Goal: Communication & Community: Answer question/provide support

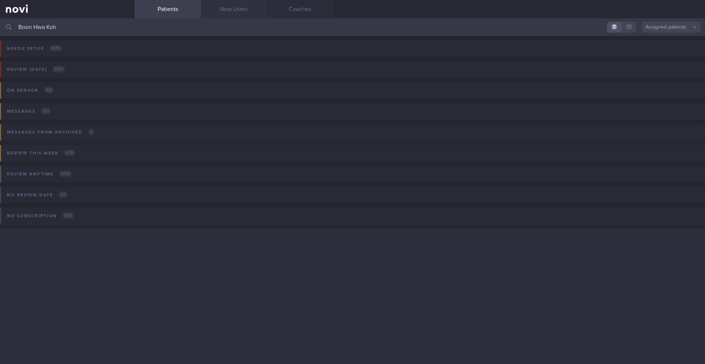
click at [222, 8] on link "New Users" at bounding box center [234, 9] width 66 height 18
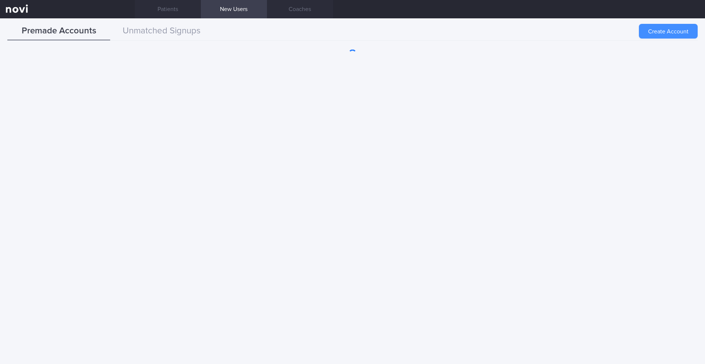
click at [661, 37] on button "Create Account" at bounding box center [668, 31] width 59 height 15
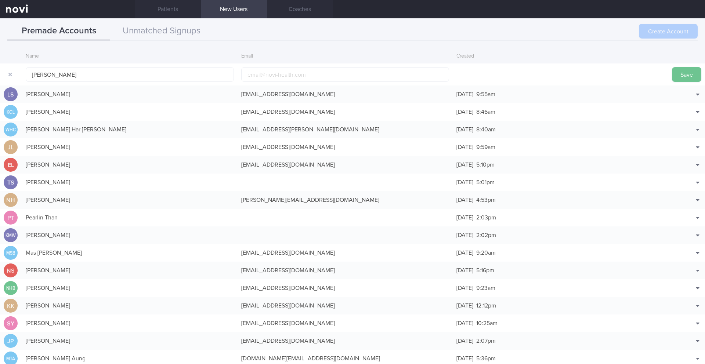
type input "[PERSON_NAME]"
click at [685, 79] on button "Save" at bounding box center [686, 74] width 29 height 15
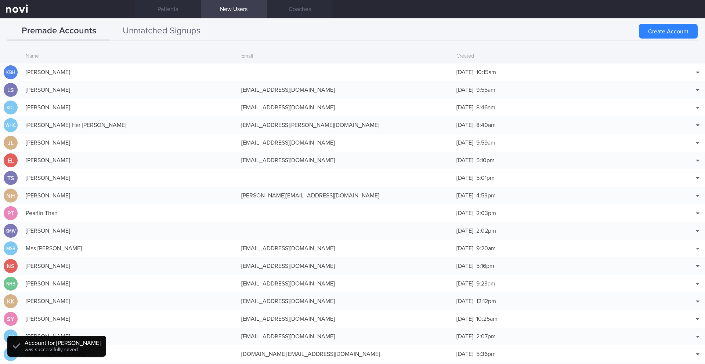
click at [184, 28] on button "Unmatched Signups" at bounding box center [161, 31] width 103 height 18
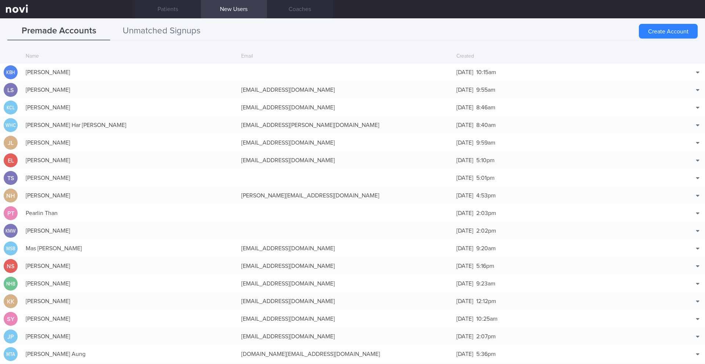
click at [173, 32] on button "Unmatched Signups" at bounding box center [161, 31] width 103 height 18
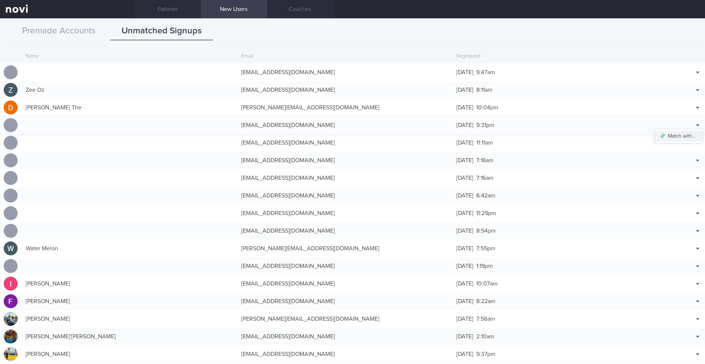
click at [684, 137] on button "Match with..." at bounding box center [679, 136] width 48 height 11
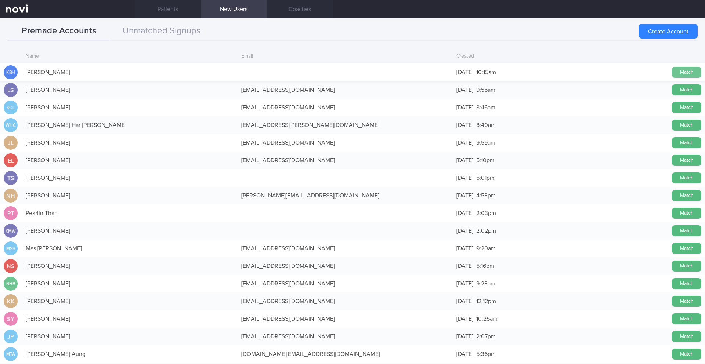
click at [693, 68] on button "Match" at bounding box center [686, 72] width 29 height 11
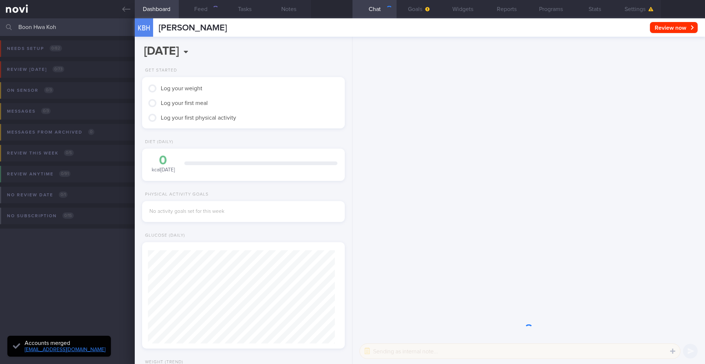
scroll to position [93, 187]
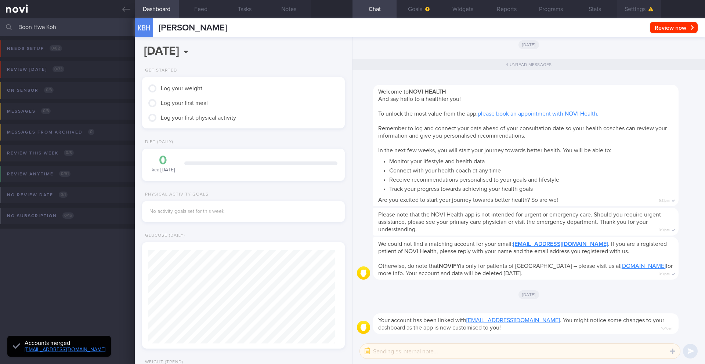
click at [635, 12] on button "Settings" at bounding box center [639, 9] width 44 height 18
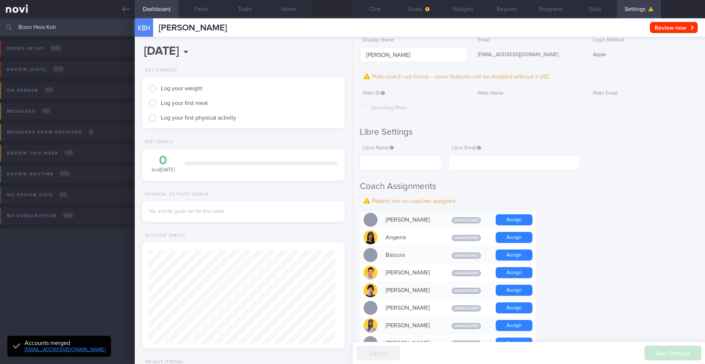
scroll to position [58, 0]
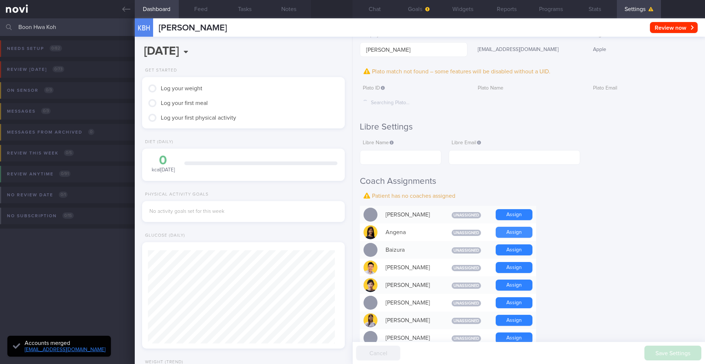
click at [510, 236] on button "Assign" at bounding box center [514, 232] width 37 height 11
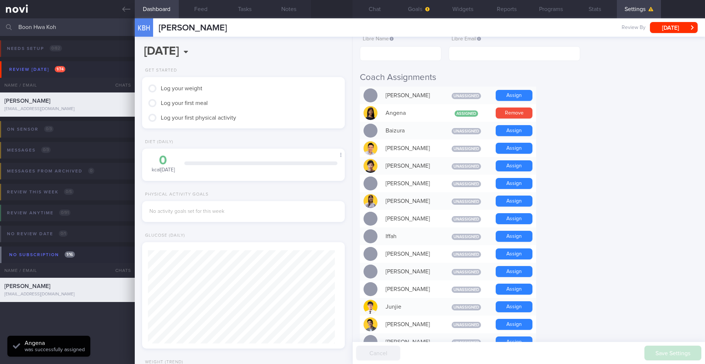
scroll to position [187, 0]
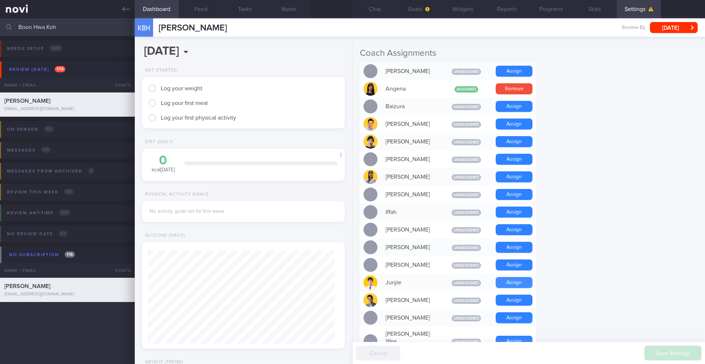
click at [512, 285] on button "Assign" at bounding box center [514, 282] width 37 height 11
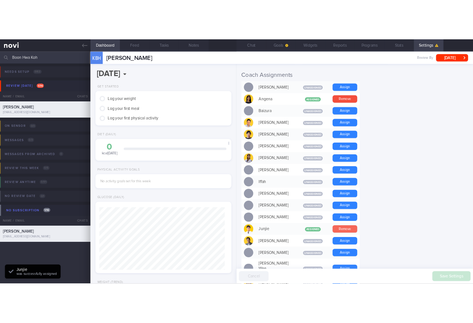
scroll to position [93, 187]
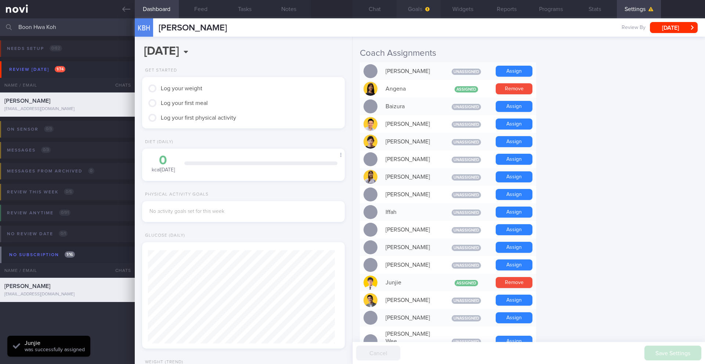
click at [426, 14] on button "Goals" at bounding box center [419, 9] width 44 height 18
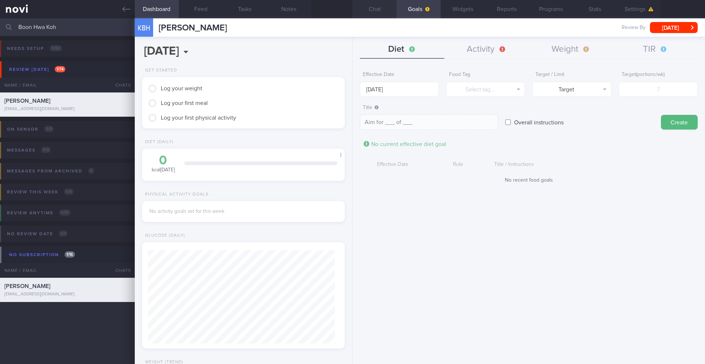
click at [375, 9] on button "Chat" at bounding box center [375, 9] width 44 height 18
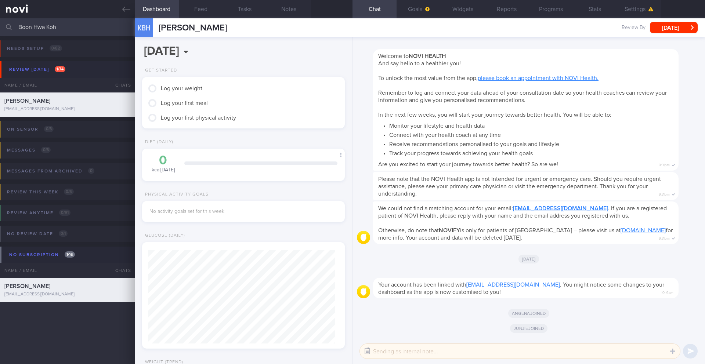
click at [366, 352] on button "button" at bounding box center [367, 351] width 13 height 13
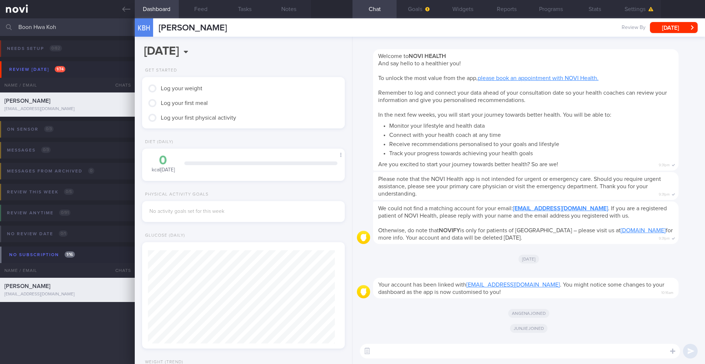
click at [412, 351] on textarea at bounding box center [520, 351] width 320 height 15
type textarea "Hi Desmond!"
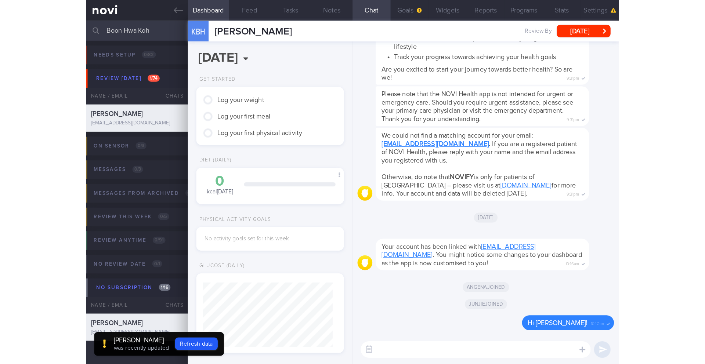
scroll to position [92, 184]
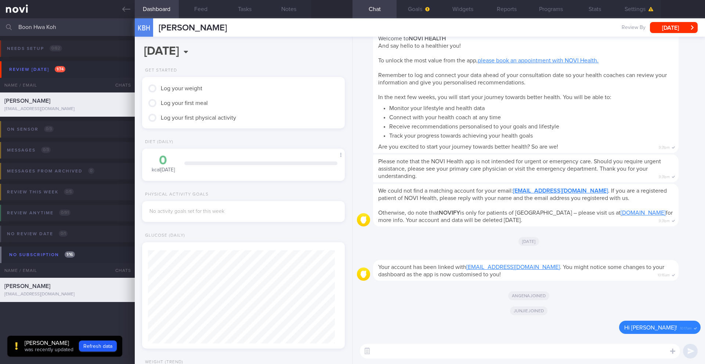
click at [450, 354] on textarea at bounding box center [520, 351] width 320 height 15
paste textarea "Hi ____, It was a pleasure speaking with you today. Over the next 1 month, we’l…"
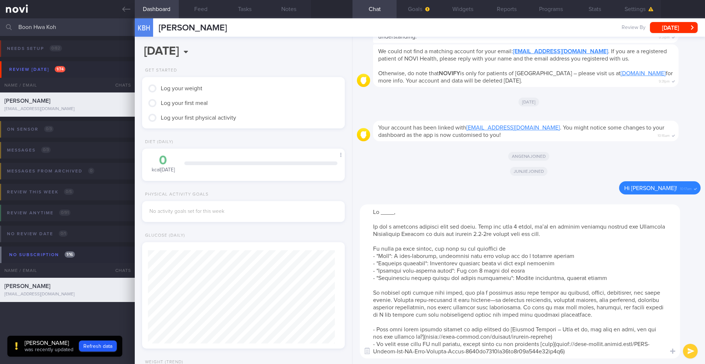
scroll to position [0, 0]
drag, startPoint x: 394, startPoint y: 214, endPoint x: 378, endPoint y: 213, distance: 15.4
click at [378, 213] on textarea at bounding box center [520, 282] width 320 height 154
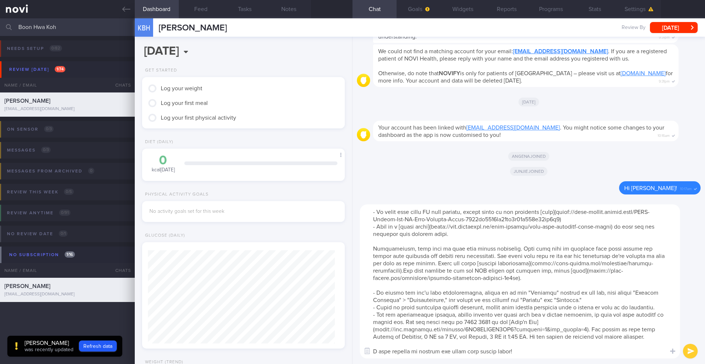
click at [524, 344] on textarea at bounding box center [520, 282] width 320 height 154
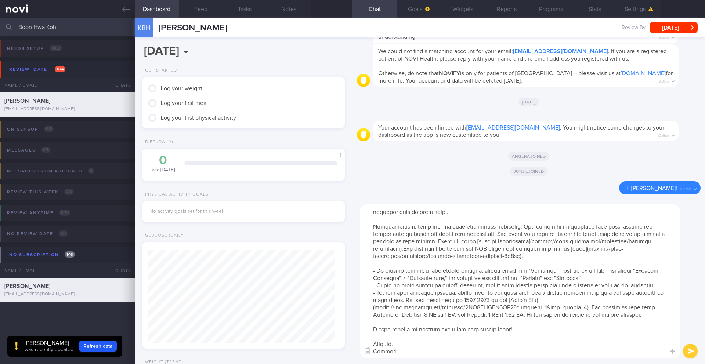
type textarea "Hi Desmond, It was a pleasure speaking with you today. Over the next 1 month, w…"
click at [687, 352] on button "submit" at bounding box center [690, 351] width 15 height 15
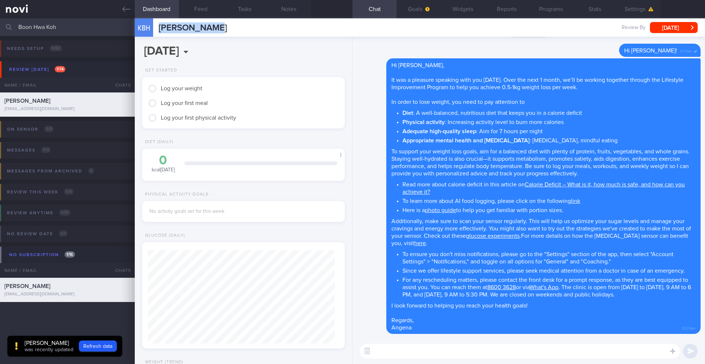
drag, startPoint x: 232, startPoint y: 28, endPoint x: 158, endPoint y: 29, distance: 73.9
click at [158, 29] on div "KBH KOH BOON HWA KOH BOON HWA 6v48z9ttd7@privaterelay.appleid.com Review By Fri…" at bounding box center [420, 27] width 571 height 18
copy span "[PERSON_NAME]"
